Goal: Communication & Community: Answer question/provide support

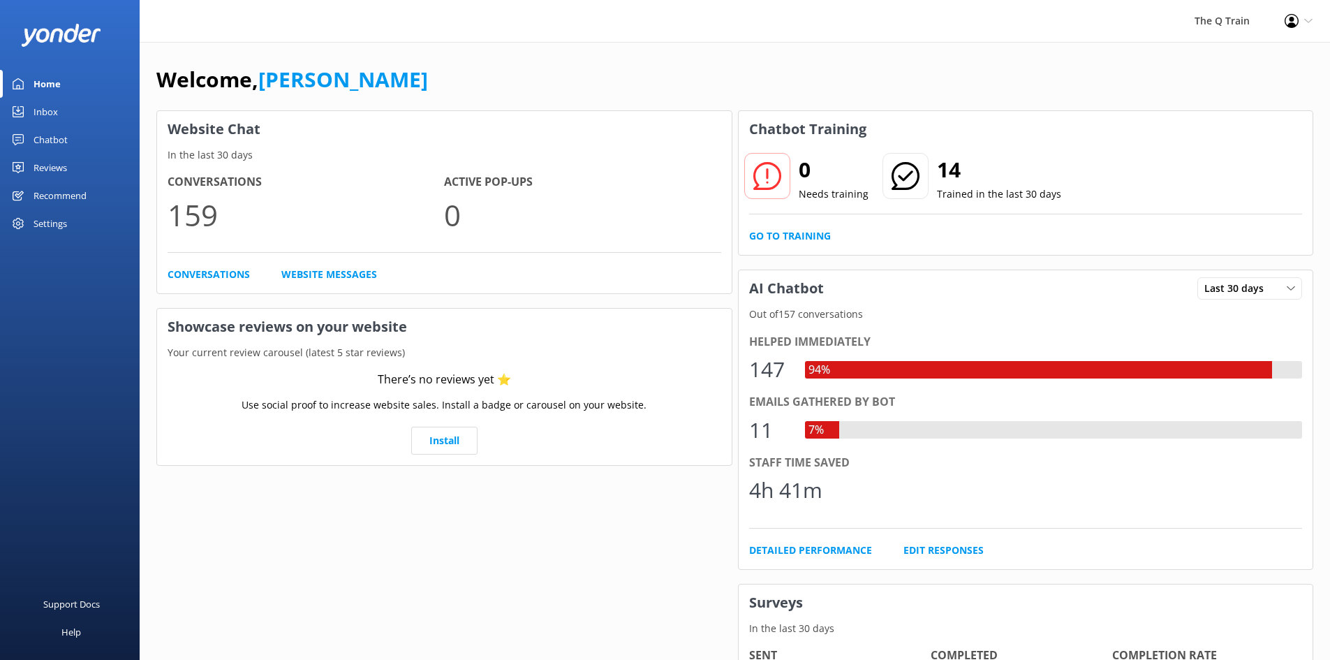
click at [54, 118] on div "Inbox" at bounding box center [46, 112] width 24 height 28
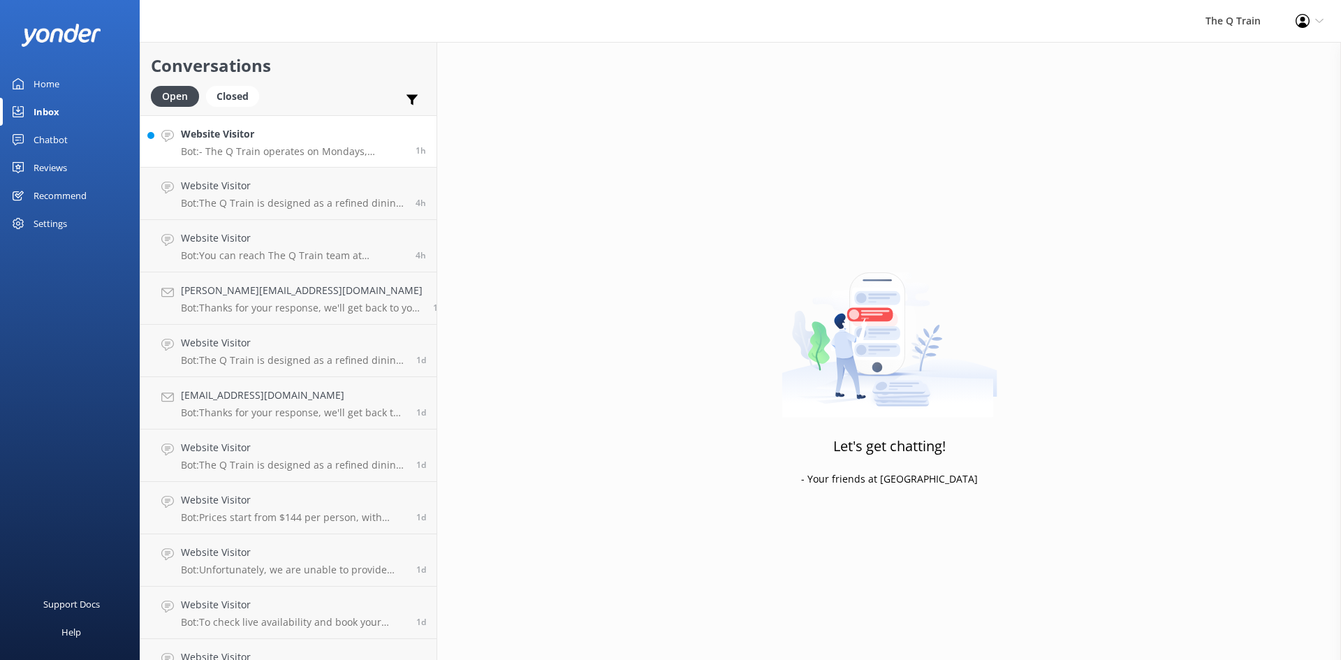
click at [230, 147] on p "Bot: - The Q Train operates on Mondays, Thursdays, and Fridays from 11:30am to …" at bounding box center [293, 151] width 224 height 13
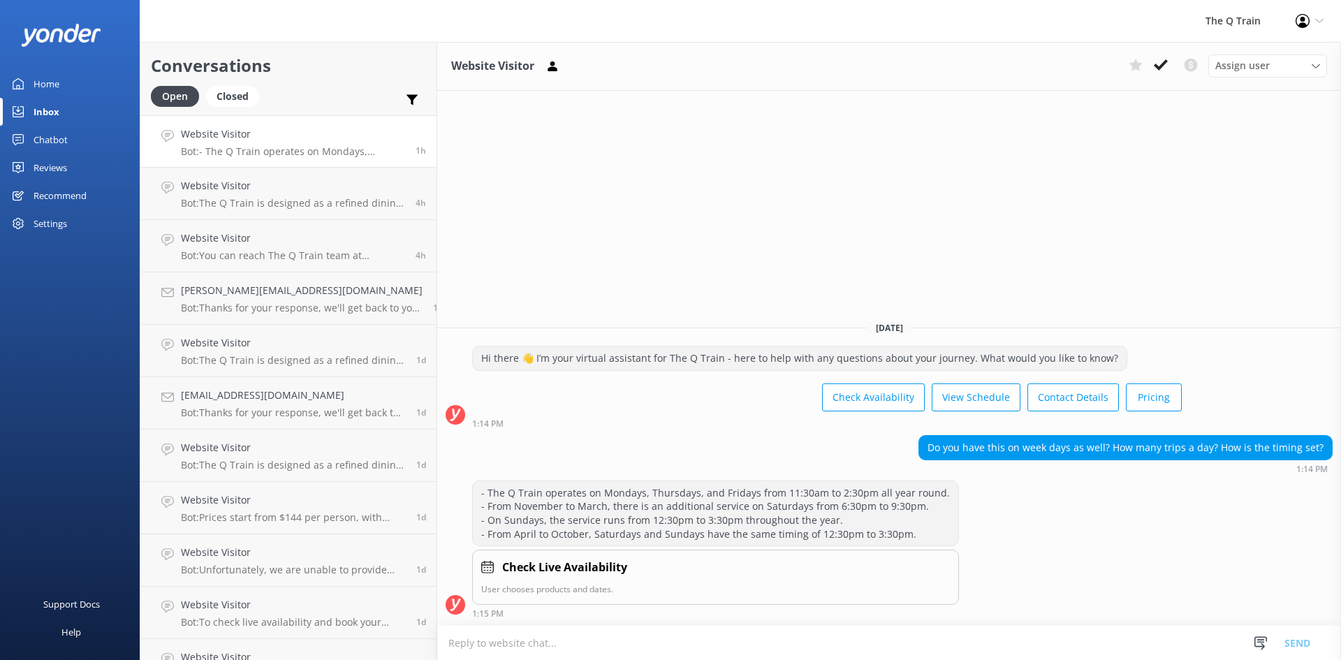
click at [55, 85] on div "Home" at bounding box center [47, 84] width 26 height 28
